Goal: Task Accomplishment & Management: Book appointment/travel/reservation

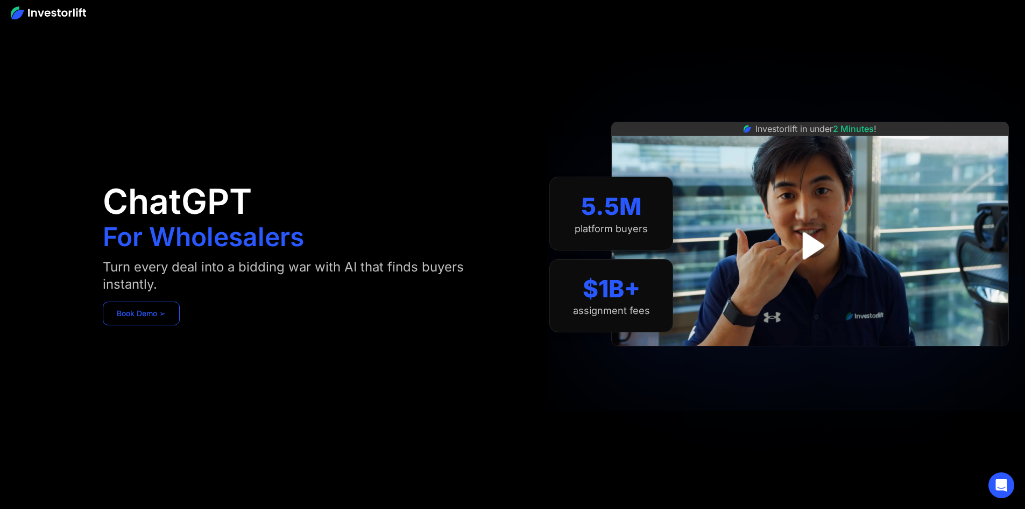
click at [180, 319] on link "Book Demo ➢" at bounding box center [141, 313] width 77 height 24
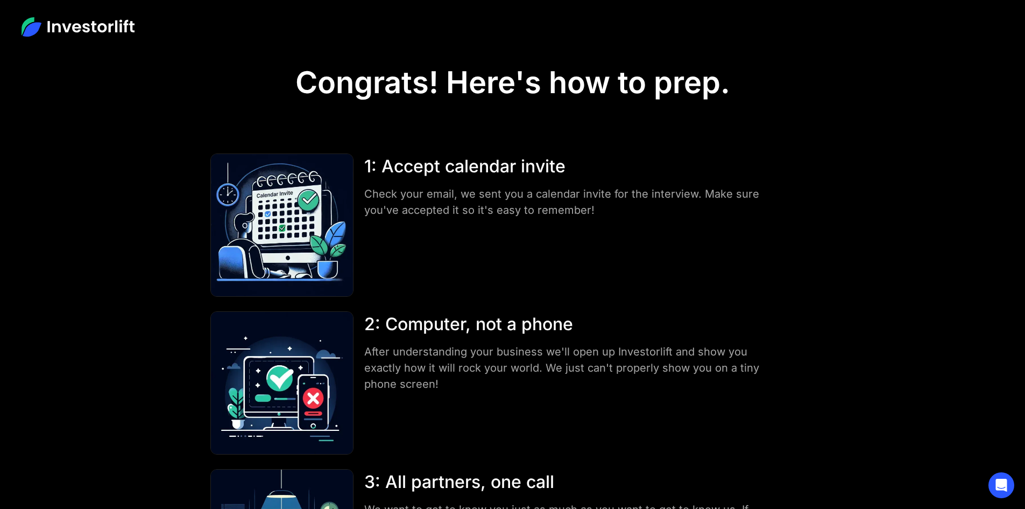
click at [649, 66] on h1 "Congrats! Here's how to prep." at bounding box center [513, 83] width 435 height 36
